Goal: Navigation & Orientation: Find specific page/section

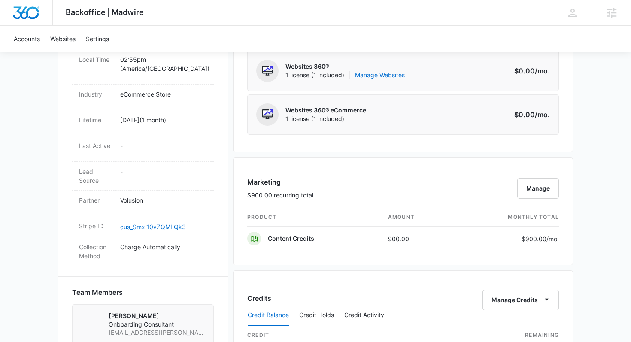
scroll to position [403, 0]
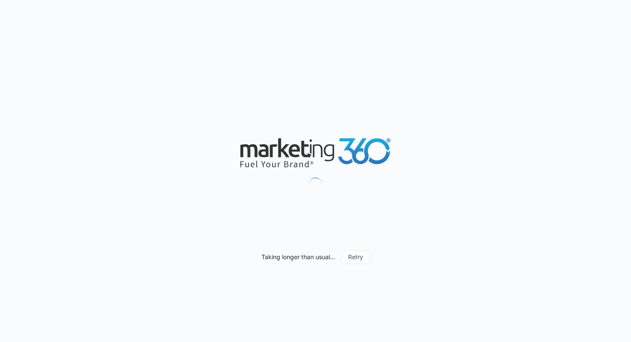
click at [289, 69] on div "Taking longer than usual... Retry" at bounding box center [315, 171] width 631 height 342
click at [586, 39] on div "Taking longer than usual... Retry" at bounding box center [315, 171] width 631 height 342
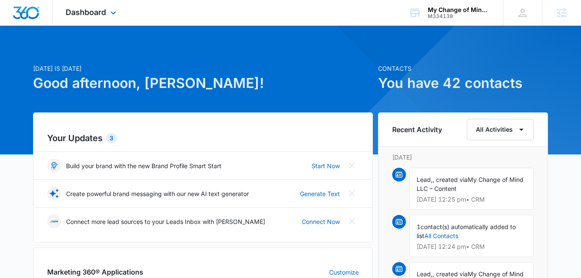
click at [373, 19] on div "Dashboard Apps Reputation Websites Forms CRM Email Social Payments POS Content …" at bounding box center [290, 13] width 581 height 26
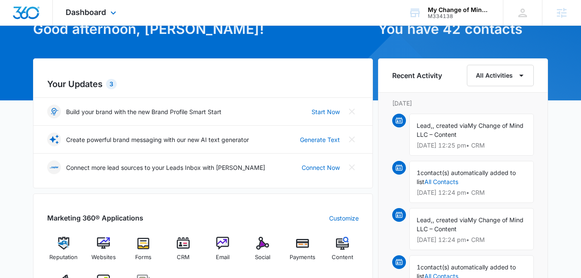
scroll to position [55, 0]
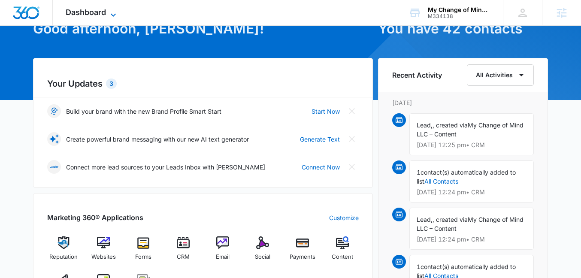
click at [109, 8] on div "Dashboard Apps Reputation Websites Forms CRM Email Social Payments POS Content …" at bounding box center [92, 12] width 79 height 25
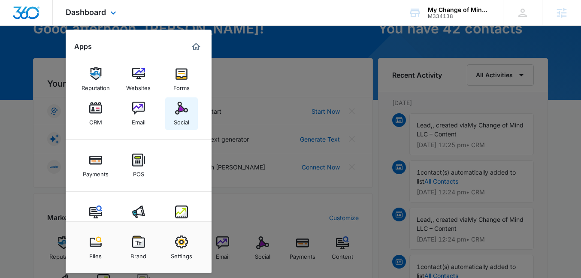
click at [181, 111] on img at bounding box center [181, 108] width 13 height 13
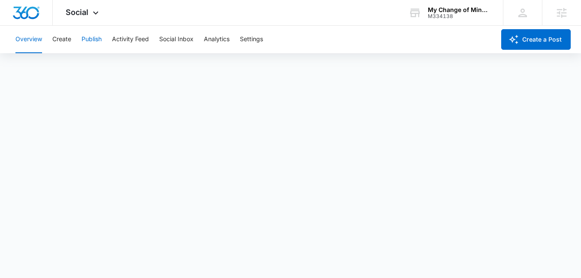
click at [88, 39] on button "Publish" at bounding box center [92, 39] width 20 height 27
click at [27, 44] on button "Overview" at bounding box center [28, 39] width 27 height 27
click at [57, 44] on button "Create" at bounding box center [61, 39] width 19 height 27
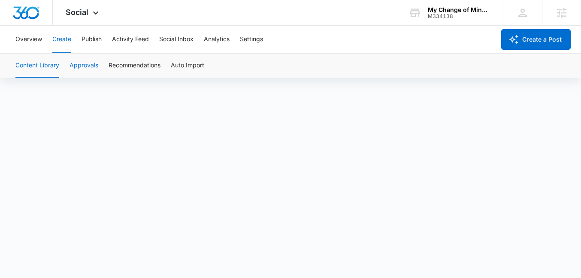
click at [82, 67] on button "Approvals" at bounding box center [84, 66] width 29 height 24
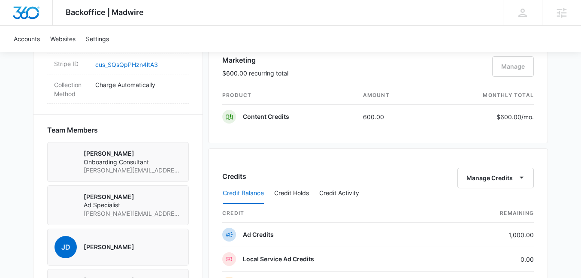
scroll to position [591, 0]
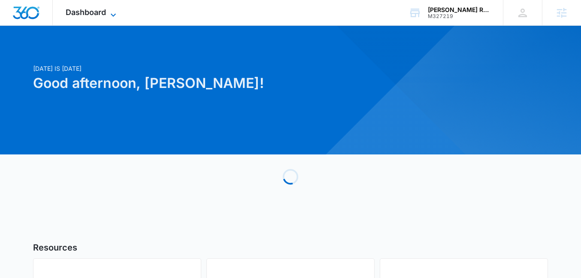
click at [105, 12] on span "Dashboard" at bounding box center [86, 12] width 40 height 9
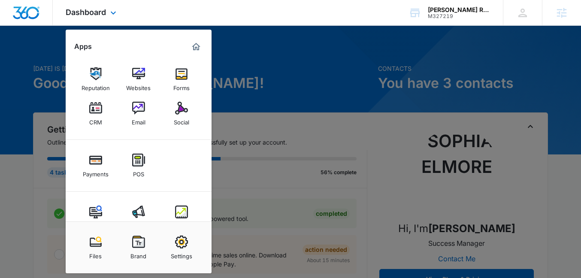
scroll to position [22, 0]
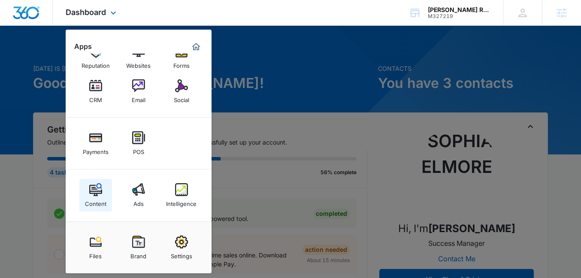
click at [103, 190] on link "Content" at bounding box center [95, 195] width 33 height 33
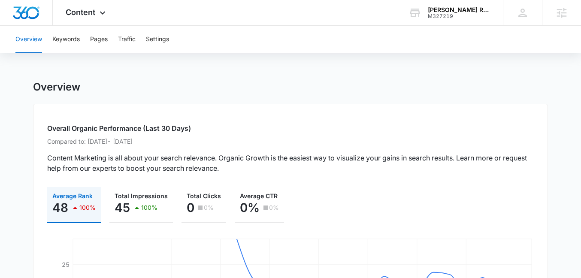
click at [109, 43] on div "Overview Keywords Pages Traffic Settings" at bounding box center [290, 39] width 561 height 27
click at [104, 43] on button "Pages" at bounding box center [99, 39] width 18 height 27
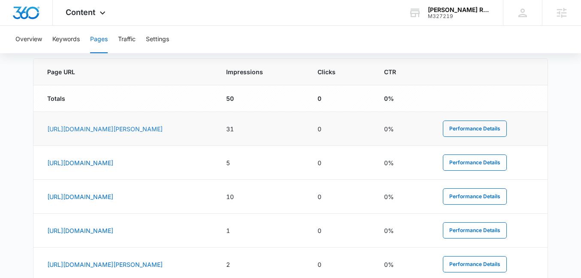
scroll to position [353, 0]
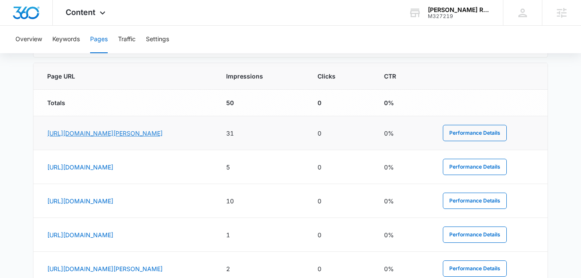
click at [109, 137] on link "[URL][DOMAIN_NAME][PERSON_NAME]" at bounding box center [104, 133] width 115 height 7
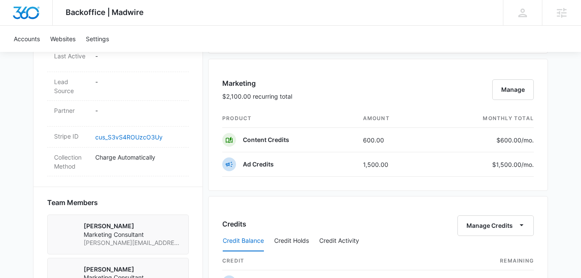
scroll to position [493, 0]
